Goal: Check status: Check status

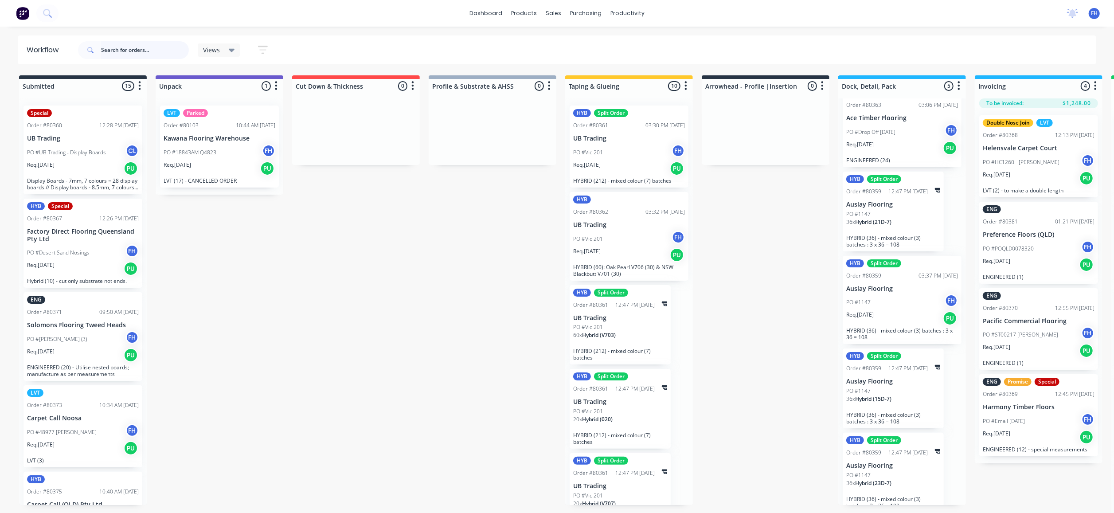
click at [103, 47] on input "text" at bounding box center [145, 50] width 88 height 18
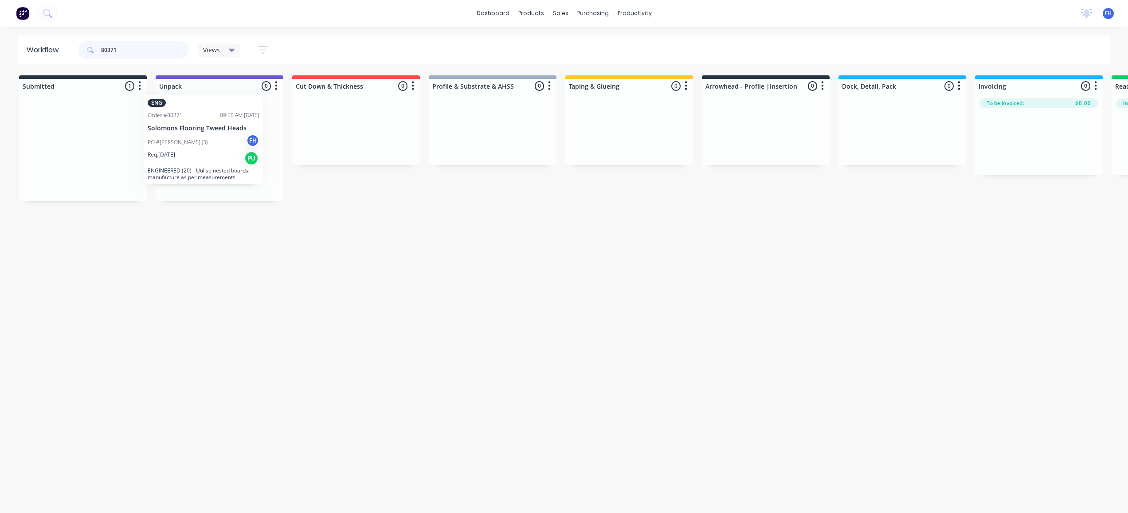
drag, startPoint x: 82, startPoint y: 162, endPoint x: 199, endPoint y: 159, distance: 116.2
click at [205, 155] on div "Submitted 1 Summaries Total order value Invoiced to date To be invoiced ENG Ord…" at bounding box center [796, 138] width 1607 height 126
drag, startPoint x: 66, startPoint y: 167, endPoint x: 191, endPoint y: 148, distance: 126.0
click at [191, 149] on div "Submitted 1 Summaries Total order value Invoiced to date To be invoiced HYB Spe…" at bounding box center [796, 138] width 1607 height 127
drag, startPoint x: 75, startPoint y: 151, endPoint x: 203, endPoint y: 137, distance: 128.4
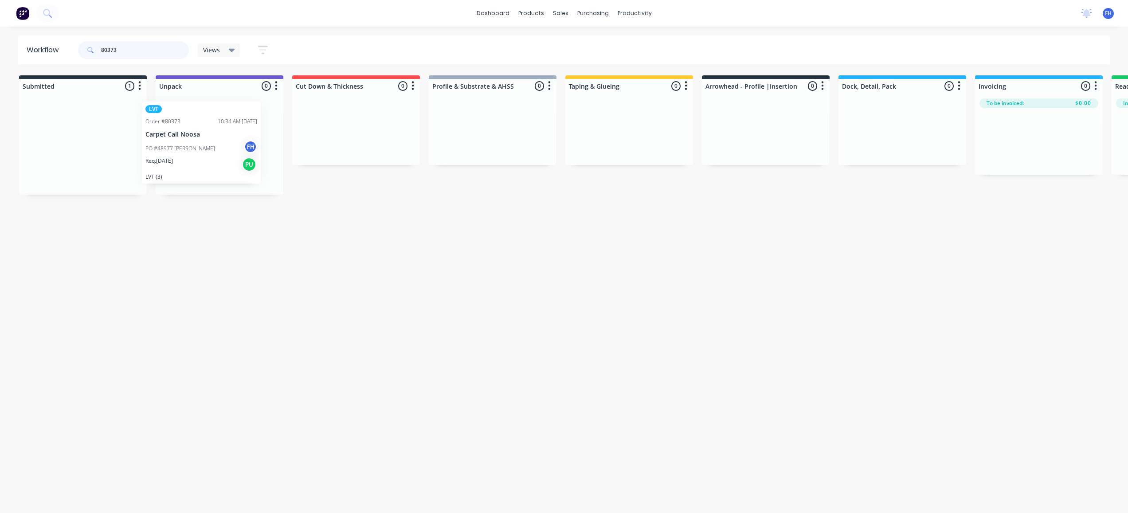
click at [203, 137] on div "Submitted 1 Summaries Total order value Invoiced to date To be invoiced LVT Ord…" at bounding box center [796, 134] width 1607 height 119
drag, startPoint x: 66, startPoint y: 147, endPoint x: 192, endPoint y: 143, distance: 126.4
click at [192, 145] on div "Submitted 1 Summaries Total order value Invoiced to date To be invoiced HYB Ord…" at bounding box center [796, 134] width 1607 height 119
drag, startPoint x: 68, startPoint y: 153, endPoint x: 192, endPoint y: 134, distance: 125.1
click at [194, 135] on div "Submitted 1 Summaries Total order value Invoiced to date To be invoiced HYB Ord…" at bounding box center [796, 134] width 1607 height 119
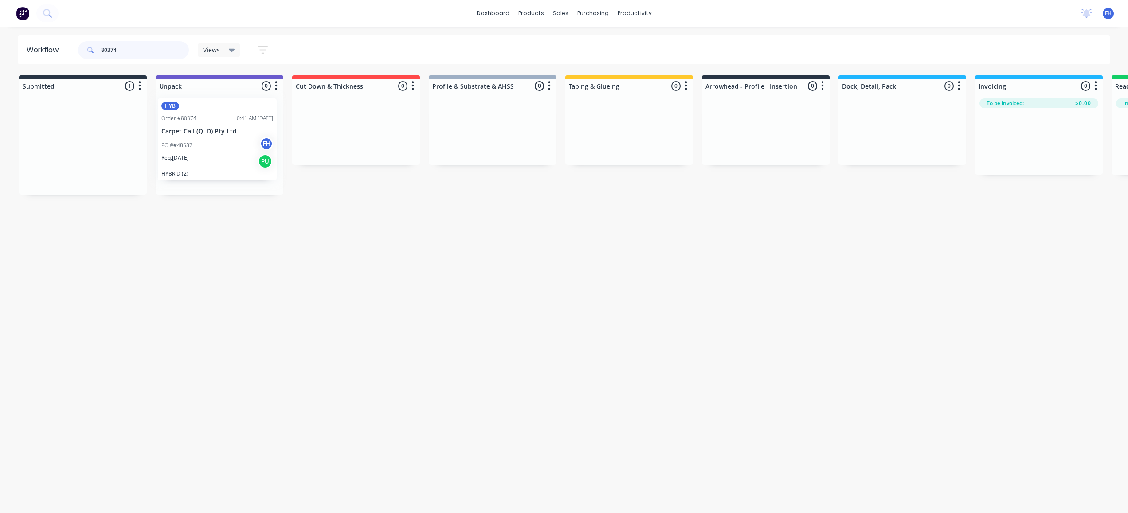
drag, startPoint x: 52, startPoint y: 155, endPoint x: 180, endPoint y: 139, distance: 128.7
click at [192, 146] on div "Submitted 1 Summaries Total order value Invoiced to date To be invoiced HYB Ord…" at bounding box center [796, 134] width 1607 height 119
type input "8"
